Goal: Navigation & Orientation: Find specific page/section

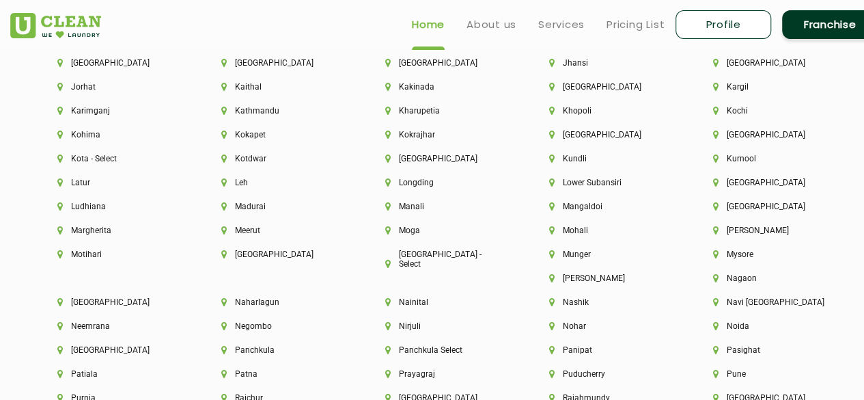
scroll to position [3342, 0]
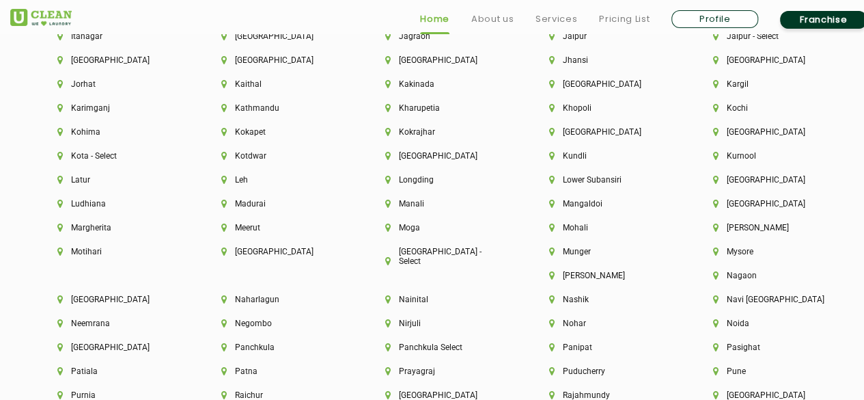
click at [492, 223] on div "Manali" at bounding box center [444, 211] width 164 height 24
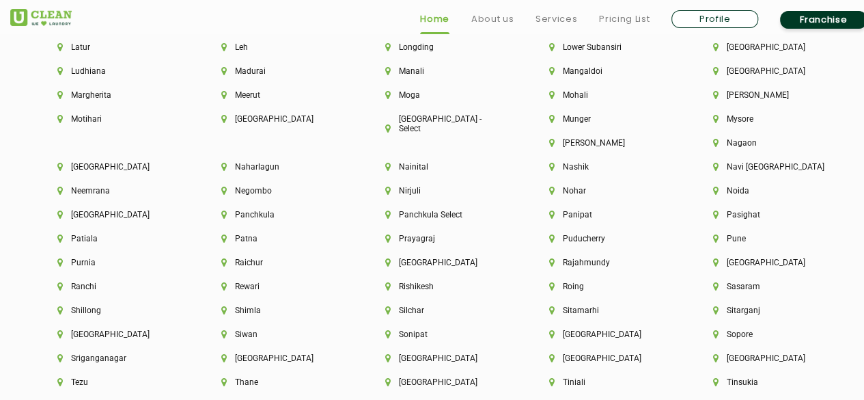
scroll to position [3476, 0]
click at [713, 194] on li "Noida" at bounding box center [772, 190] width 118 height 10
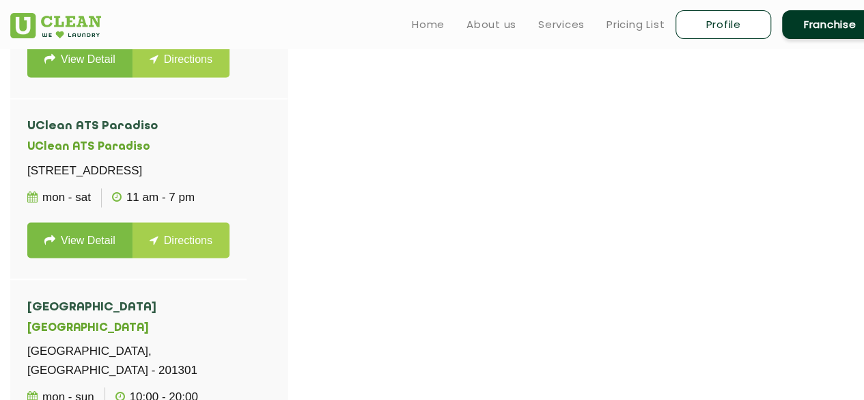
scroll to position [1119, 0]
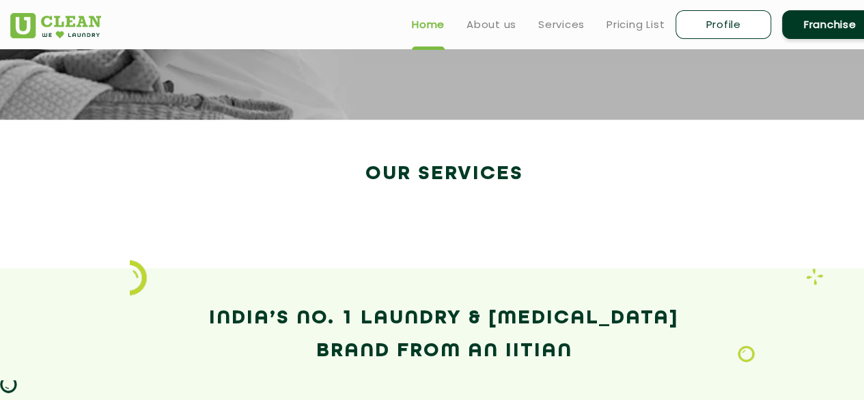
scroll to position [2364, 0]
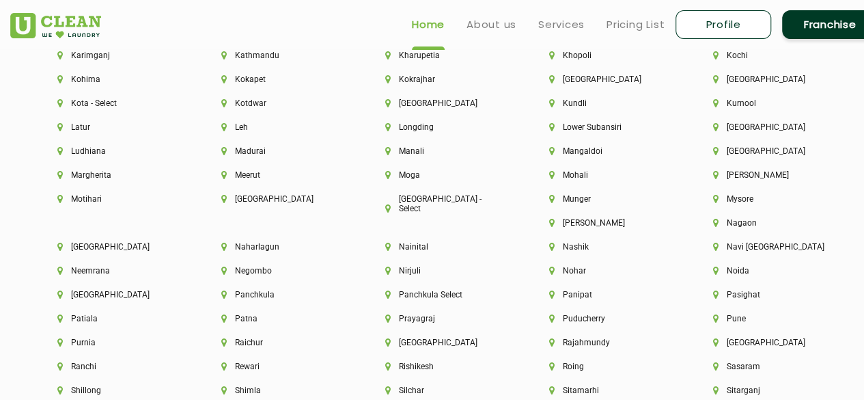
scroll to position [3396, 0]
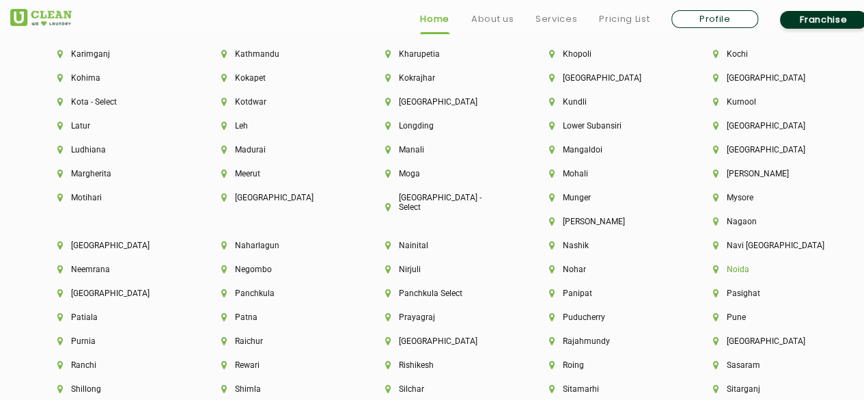
click at [713, 274] on li "Noida" at bounding box center [772, 269] width 118 height 10
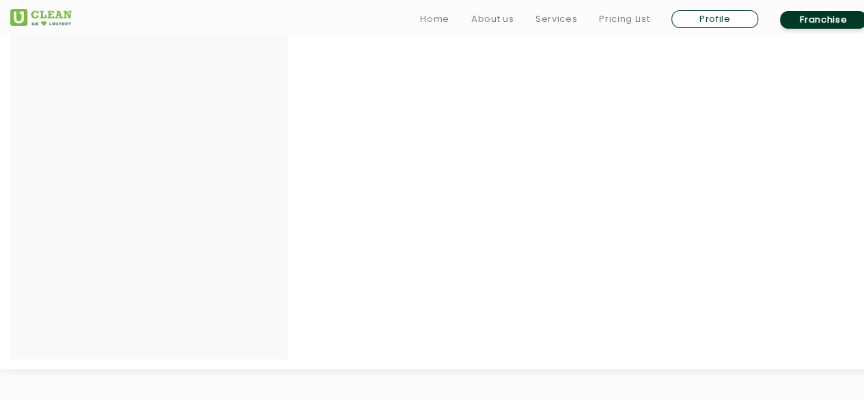
scroll to position [461, 0]
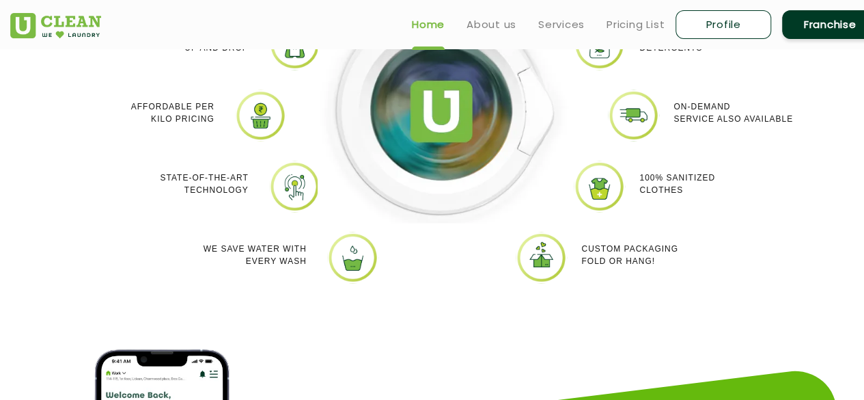
scroll to position [506, 0]
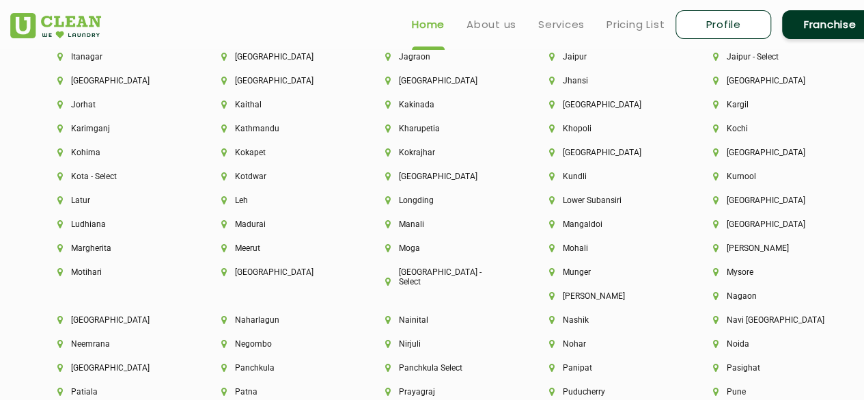
scroll to position [3322, 0]
click at [713, 348] on li "Noida" at bounding box center [772, 343] width 118 height 10
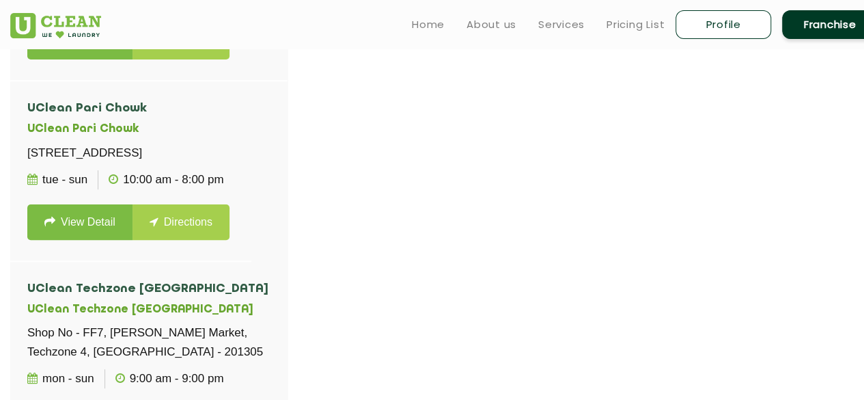
scroll to position [413, 0]
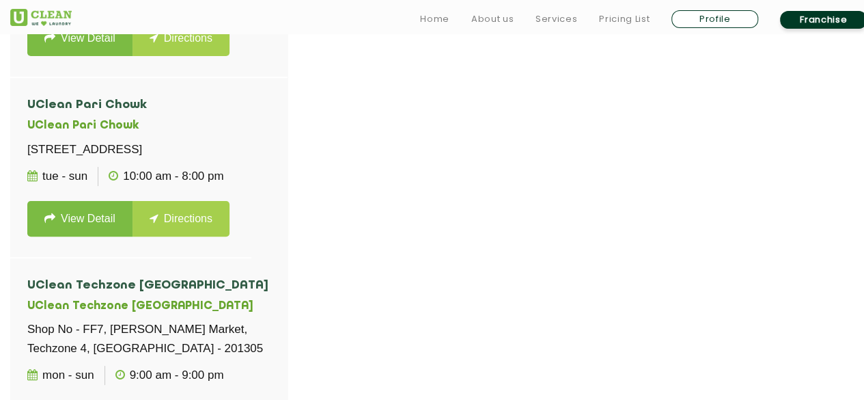
scroll to position [2364, 0]
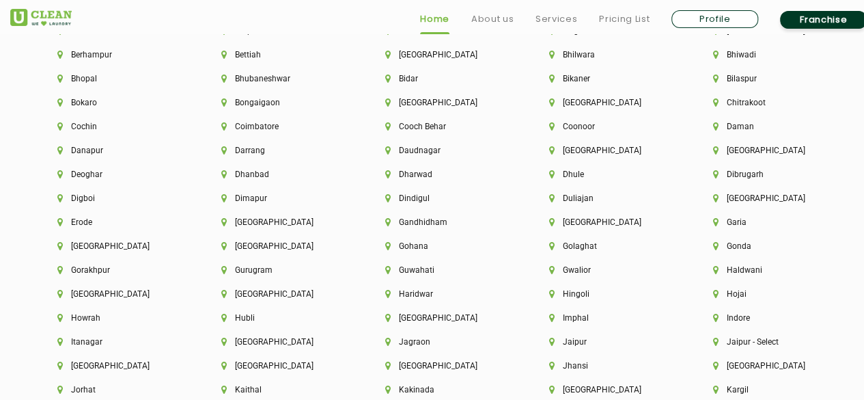
scroll to position [3038, 0]
click at [421, 321] on li "[GEOGRAPHIC_DATA]" at bounding box center [444, 317] width 118 height 10
